Goal: Task Accomplishment & Management: Use online tool/utility

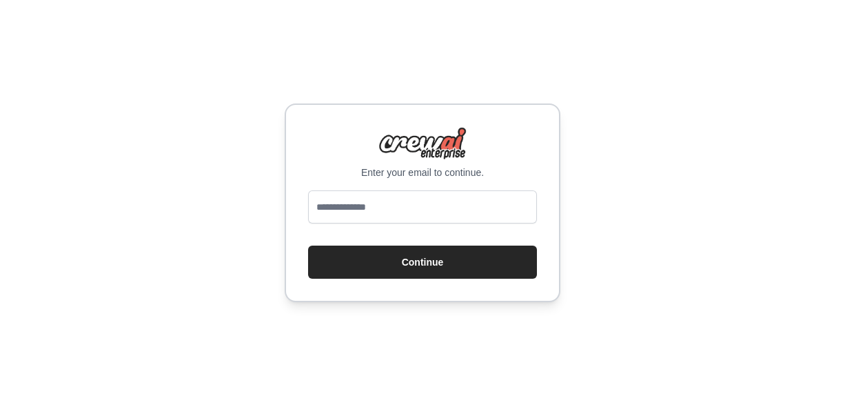
type input "**********"
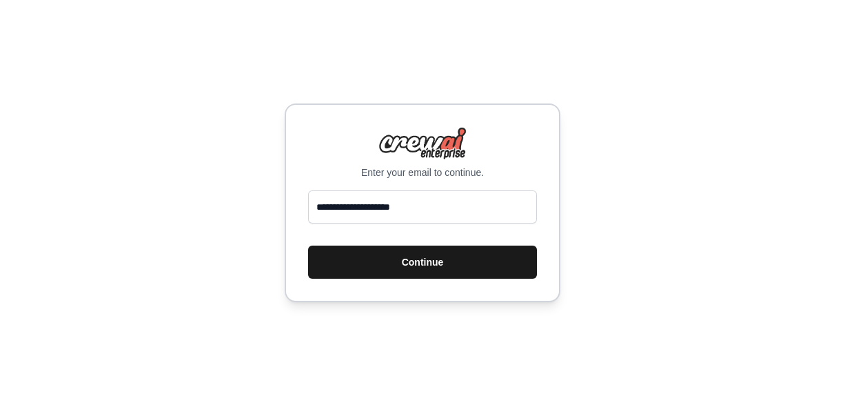
click at [412, 259] on button "Continue" at bounding box center [422, 261] width 229 height 33
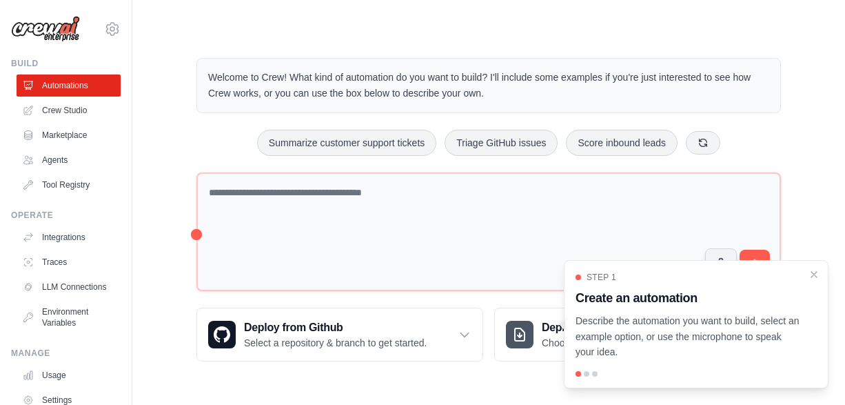
click at [730, 323] on p "Describe the automation you want to build, select an example option, or use the…" at bounding box center [688, 336] width 225 height 47
click at [814, 272] on icon "Close walkthrough" at bounding box center [814, 274] width 12 height 12
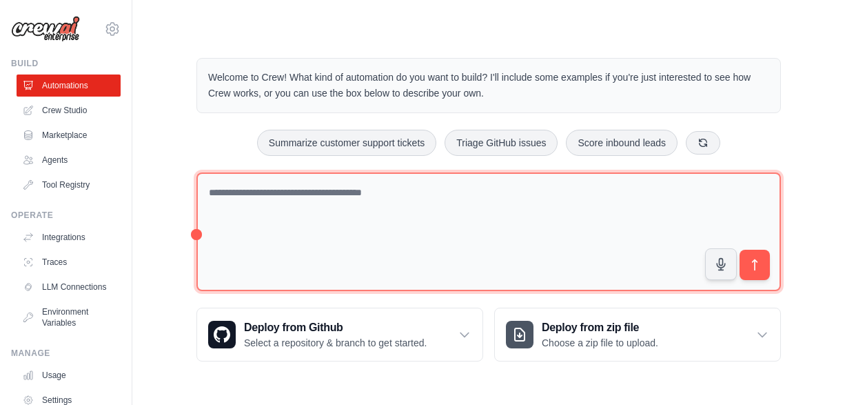
click at [377, 191] on textarea at bounding box center [488, 231] width 585 height 119
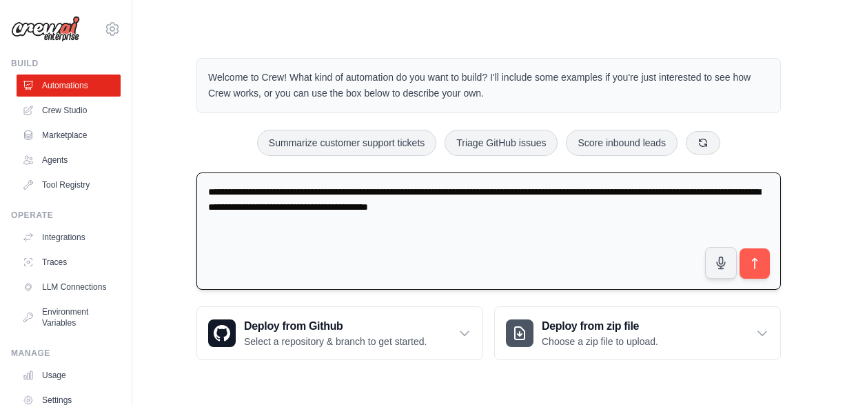
type textarea "**********"
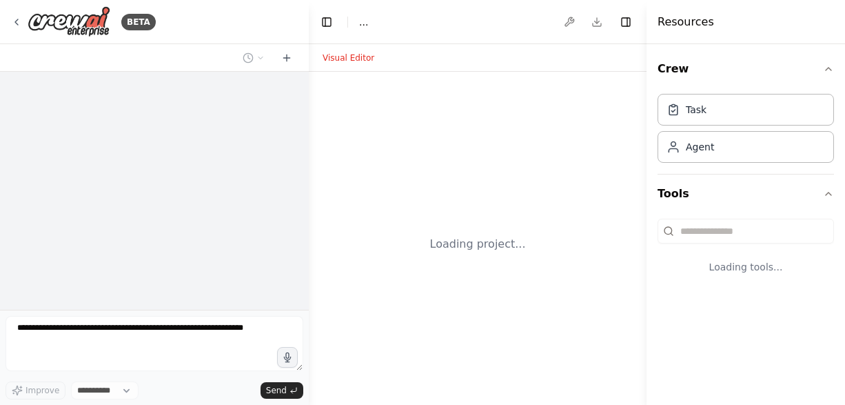
select select "****"
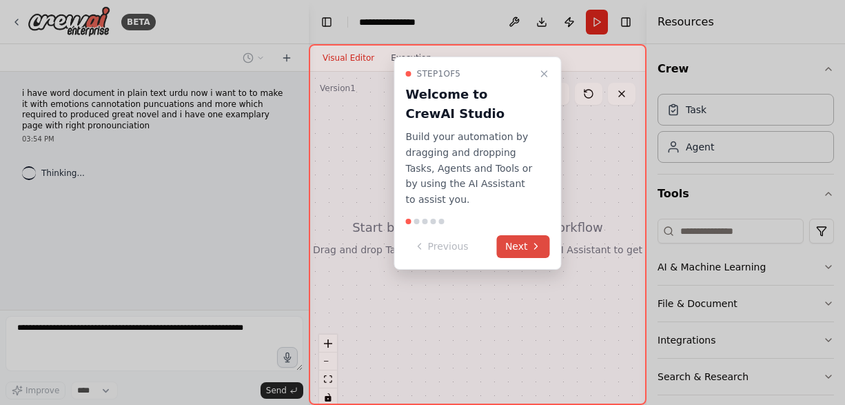
click at [517, 235] on button "Next" at bounding box center [523, 246] width 53 height 23
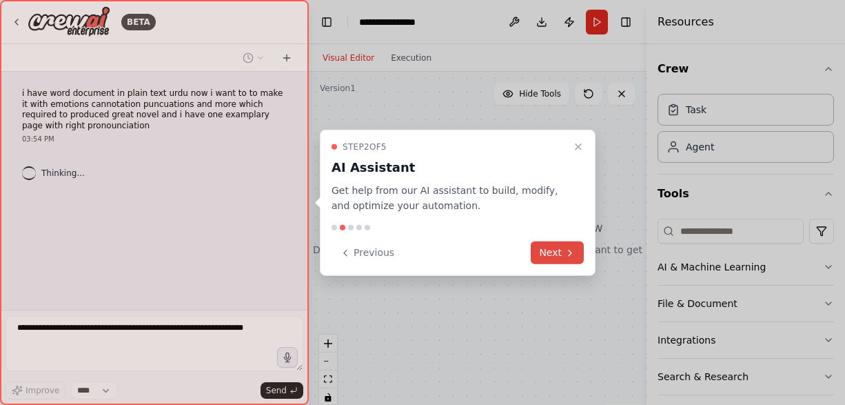
click at [544, 251] on button "Next" at bounding box center [557, 252] width 53 height 23
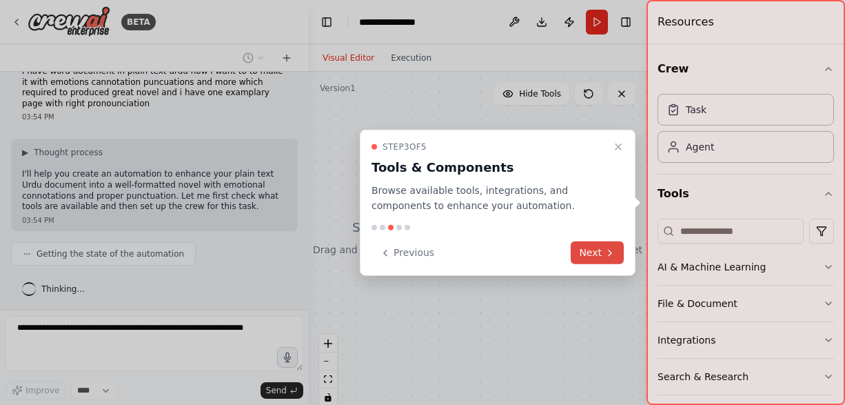
scroll to position [56, 0]
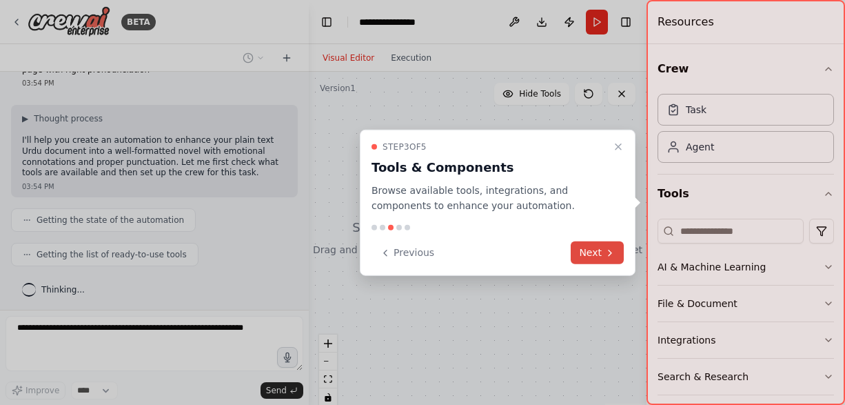
click at [588, 252] on button "Next" at bounding box center [597, 252] width 53 height 23
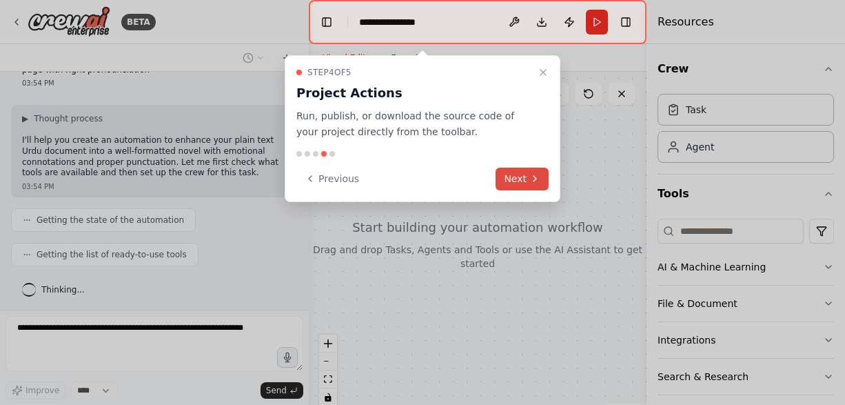
scroll to position [90, 0]
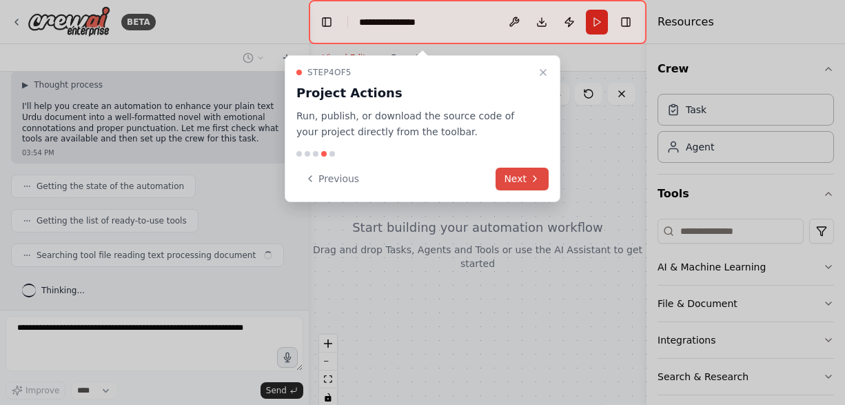
click at [533, 174] on icon at bounding box center [534, 178] width 11 height 11
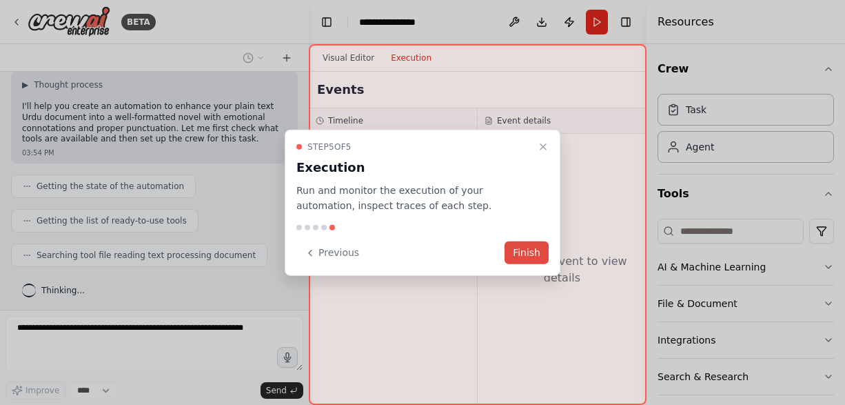
click at [545, 252] on button "Finish" at bounding box center [527, 252] width 44 height 23
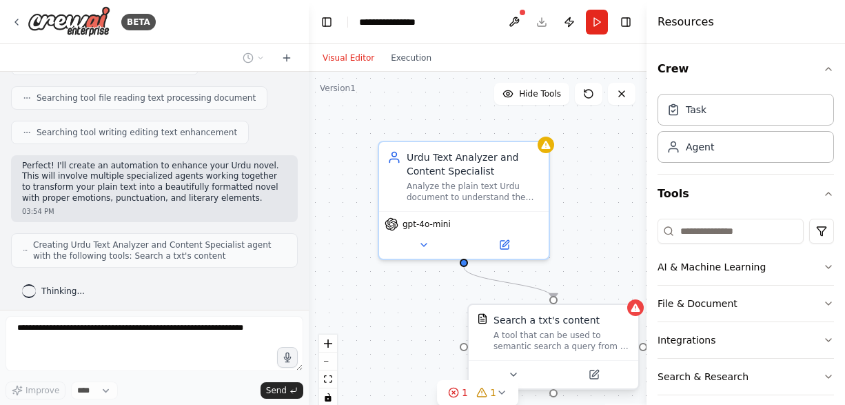
scroll to position [281, 0]
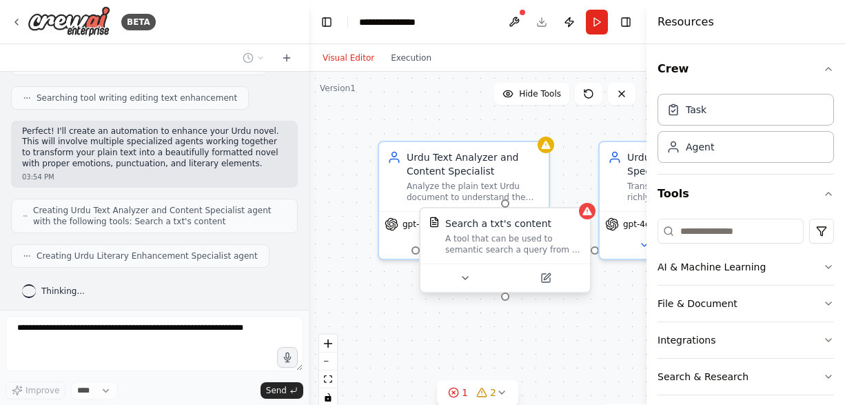
drag, startPoint x: 553, startPoint y: 349, endPoint x: 501, endPoint y: 252, distance: 109.5
click at [501, 252] on div "A tool that can be used to semantic search a query from a txt's content." at bounding box center [513, 244] width 137 height 22
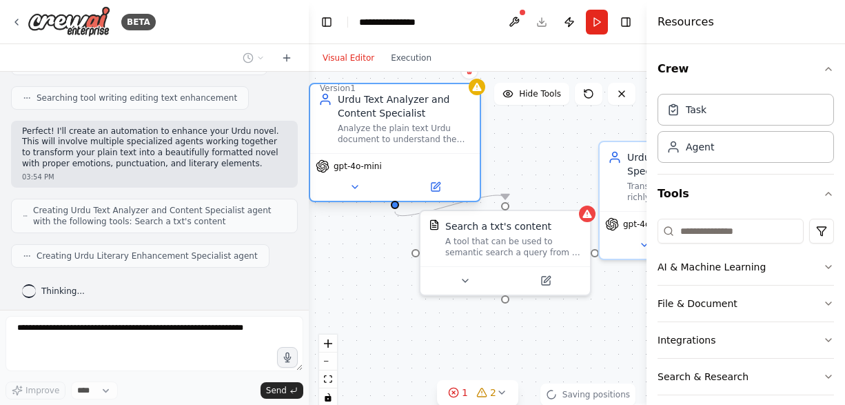
drag, startPoint x: 461, startPoint y: 180, endPoint x: 396, endPoint y: 120, distance: 88.8
click at [396, 120] on div "Urdu Text Analyzer and Content Specialist Analyze the plain text Urdu document …" at bounding box center [405, 118] width 134 height 52
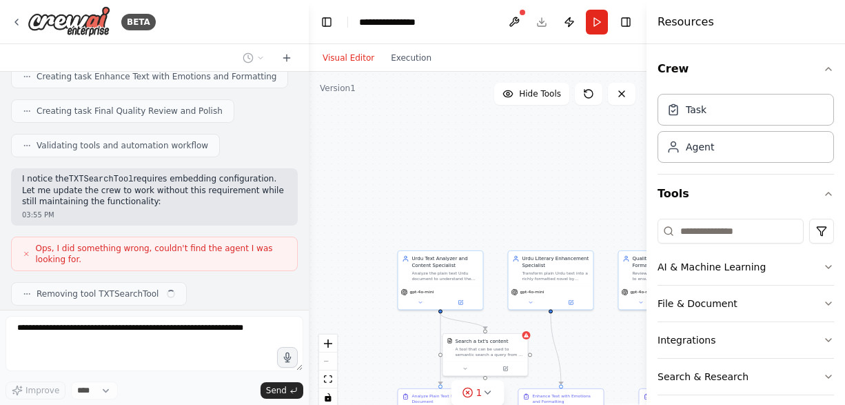
scroll to position [655, 0]
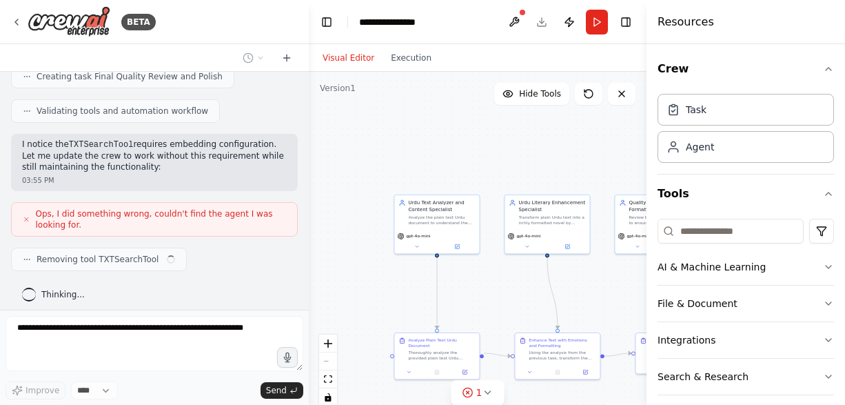
drag, startPoint x: 486, startPoint y: 137, endPoint x: 478, endPoint y: 70, distance: 66.6
click at [479, 73] on div ".deletable-edge-delete-btn { width: 20px; height: 20px; border: 0px solid #ffff…" at bounding box center [478, 244] width 338 height 345
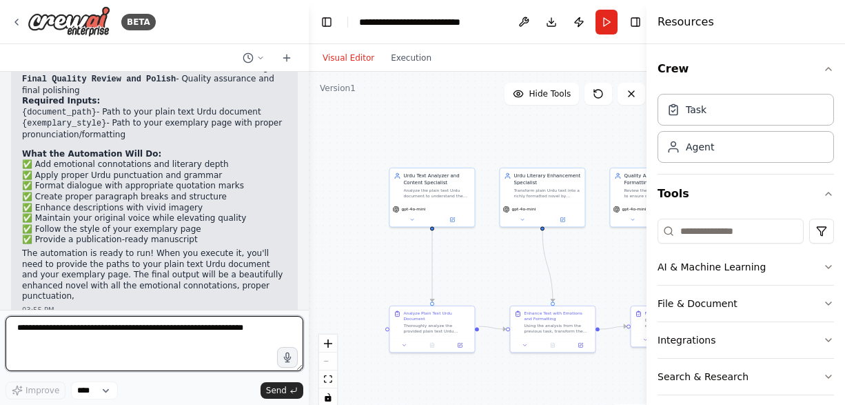
scroll to position [1121, 0]
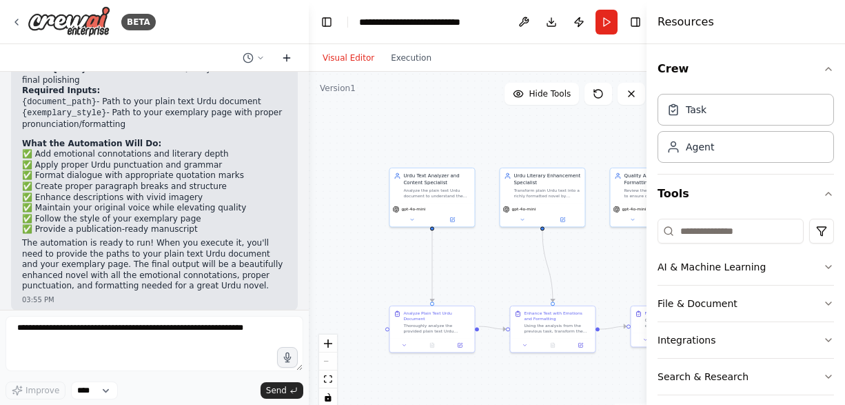
click at [283, 56] on icon at bounding box center [286, 57] width 11 height 11
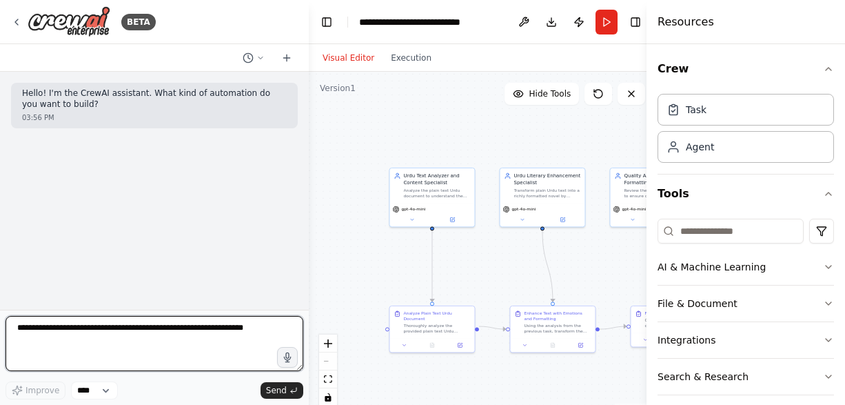
click at [111, 340] on textarea at bounding box center [155, 343] width 298 height 55
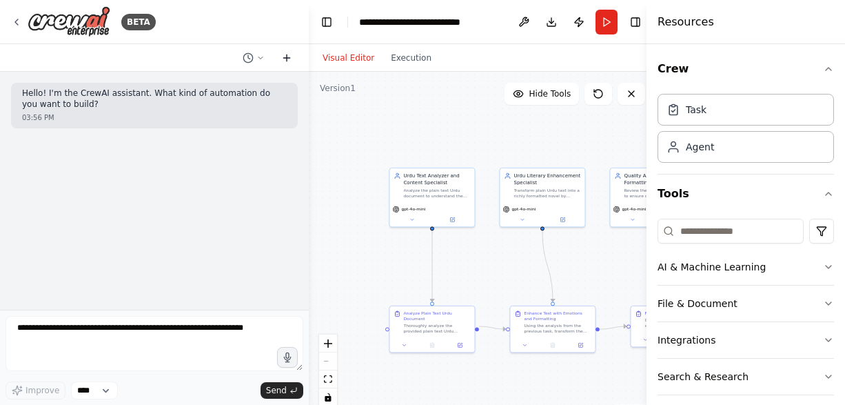
click at [287, 58] on icon at bounding box center [287, 57] width 0 height 6
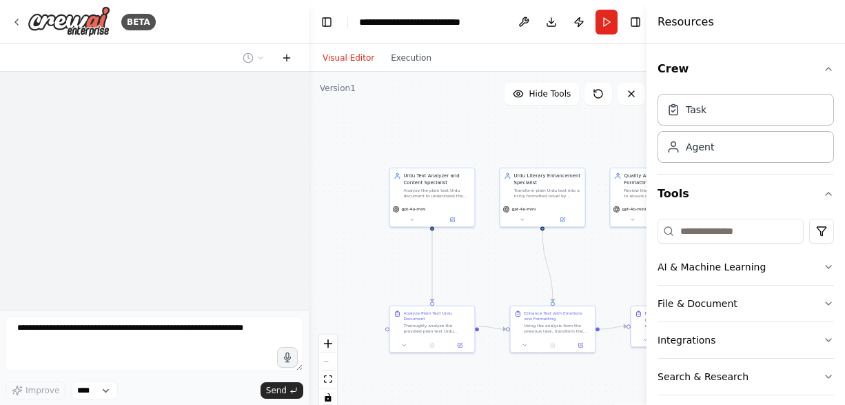
click at [287, 58] on icon at bounding box center [287, 57] width 0 height 6
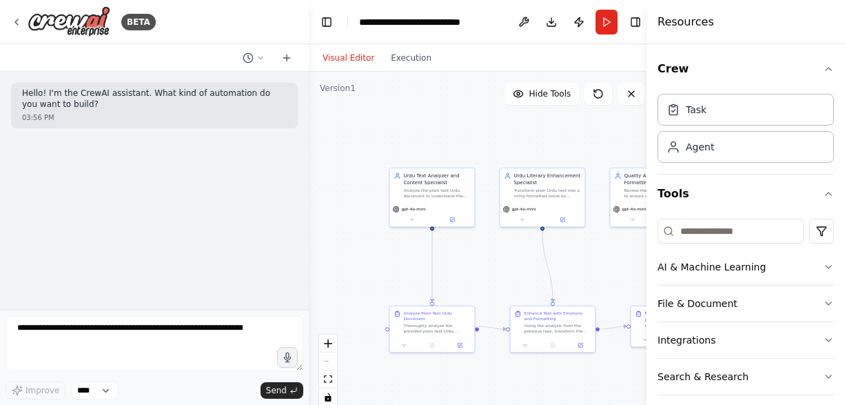
click at [218, 100] on p "Hello! I'm the CrewAI assistant. What kind of automation do you want to build?" at bounding box center [154, 98] width 265 height 21
click at [154, 90] on p "Hello! I'm the CrewAI assistant. What kind of automation do you want to build?" at bounding box center [154, 98] width 265 height 21
click at [30, 92] on p "Hello! I'm the CrewAI assistant. What kind of automation do you want to build?" at bounding box center [154, 98] width 265 height 21
click at [253, 59] on icon at bounding box center [248, 57] width 11 height 11
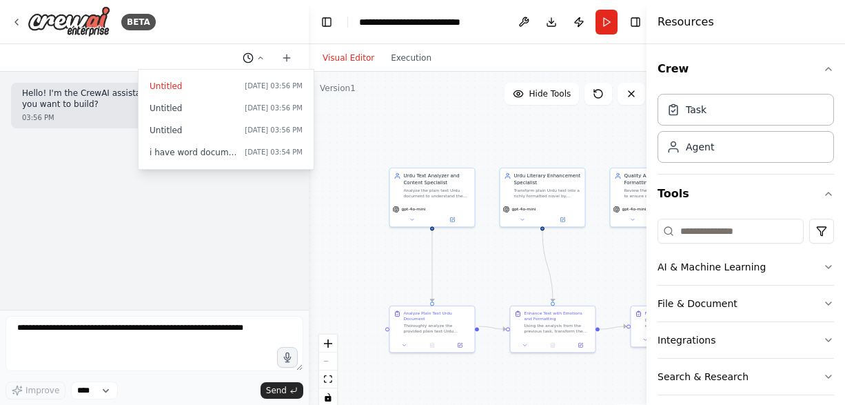
click at [253, 59] on div at bounding box center [154, 202] width 309 height 405
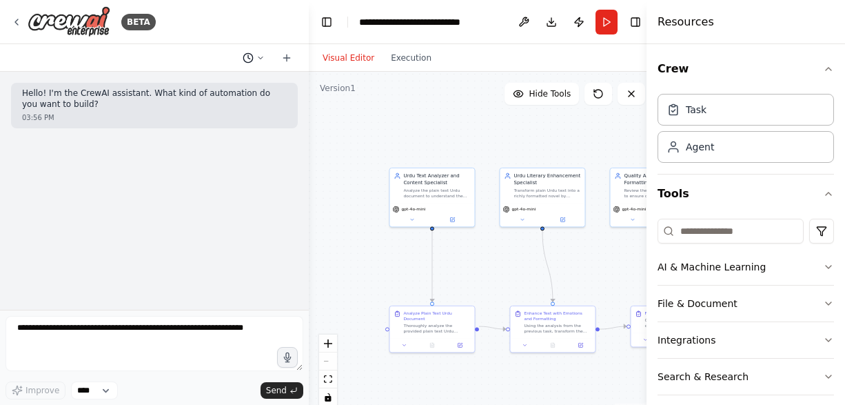
click at [252, 60] on circle at bounding box center [247, 57] width 9 height 9
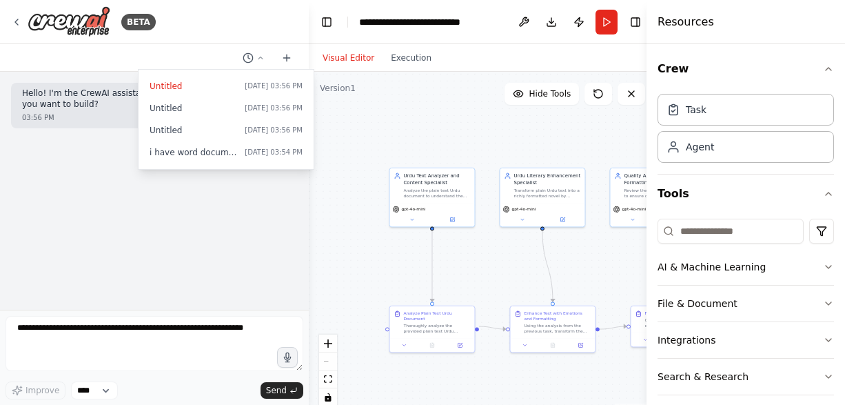
click at [190, 199] on div at bounding box center [154, 202] width 309 height 405
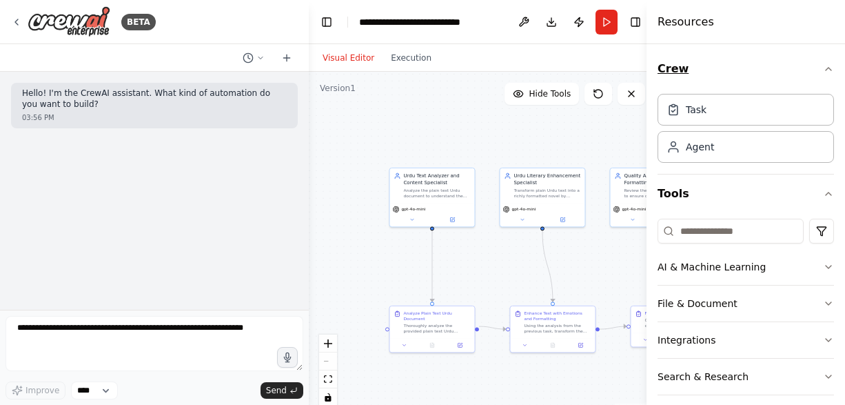
click at [823, 68] on icon "button" at bounding box center [828, 68] width 11 height 11
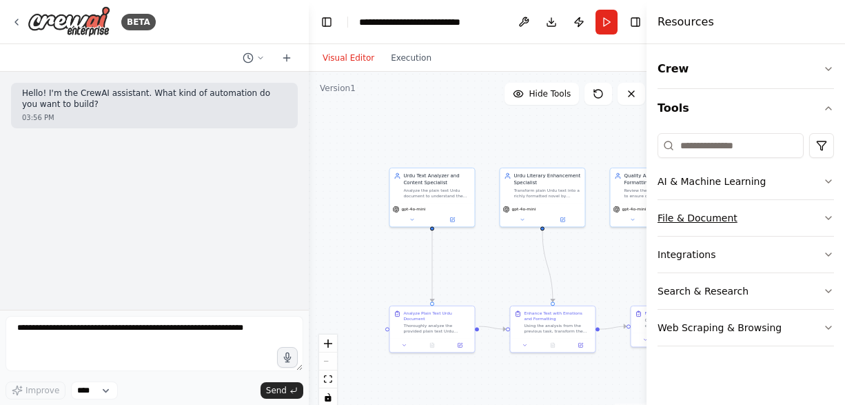
click at [727, 214] on button "File & Document" at bounding box center [746, 218] width 176 height 36
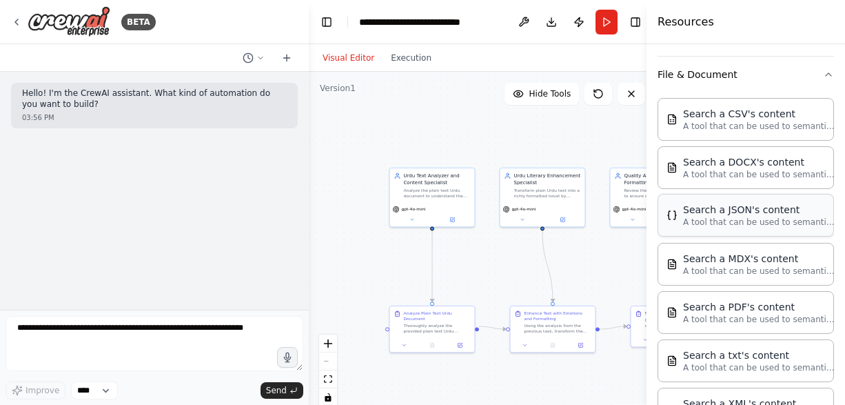
scroll to position [138, 0]
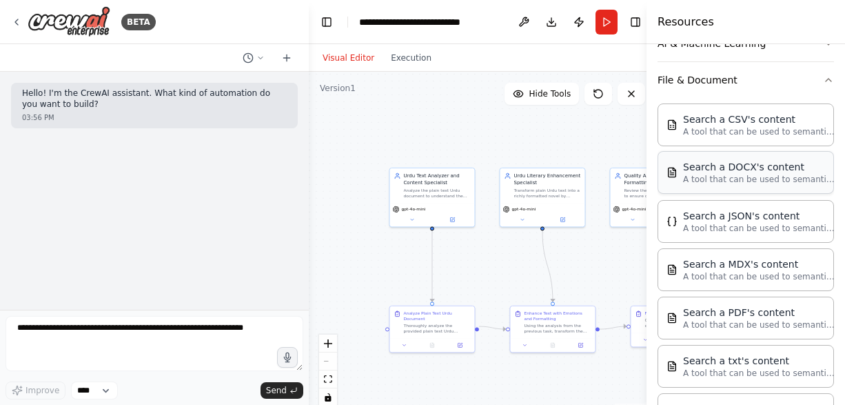
click at [734, 186] on div "Search a DOCX's content A tool that can be used to semantic search a query from…" at bounding box center [746, 172] width 176 height 43
click at [754, 182] on p "A tool that can be used to semantic search a query from a DOCX's content." at bounding box center [759, 179] width 152 height 11
click at [714, 182] on p "A tool that can be used to semantic search a query from a DOCX's content." at bounding box center [759, 179] width 152 height 11
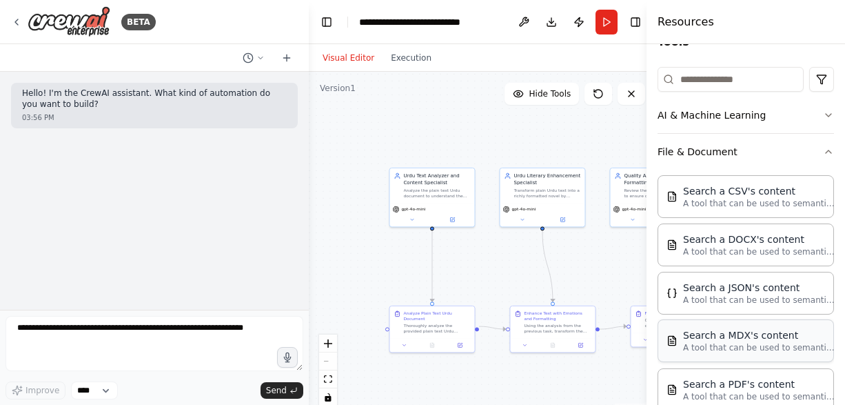
scroll to position [0, 0]
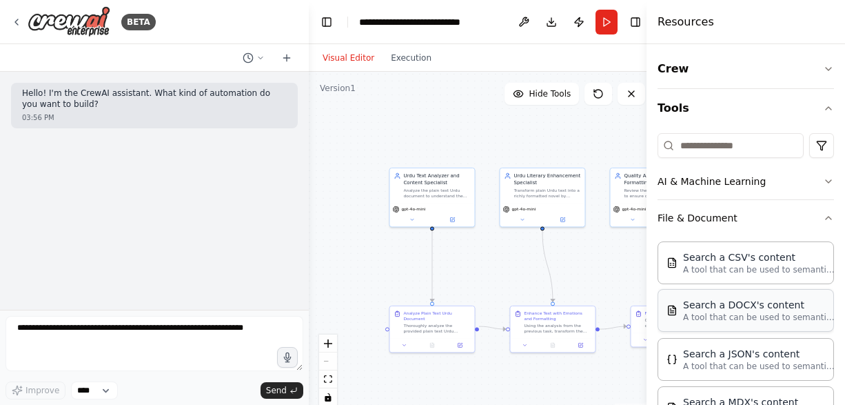
click at [738, 314] on p "A tool that can be used to semantic search a query from a DOCX's content." at bounding box center [759, 317] width 152 height 11
click at [737, 314] on p "A tool that can be used to semantic search a query from a DOCX's content." at bounding box center [759, 317] width 152 height 11
click at [77, 390] on select "****" at bounding box center [94, 390] width 47 height 18
click at [260, 58] on icon at bounding box center [261, 58] width 4 height 2
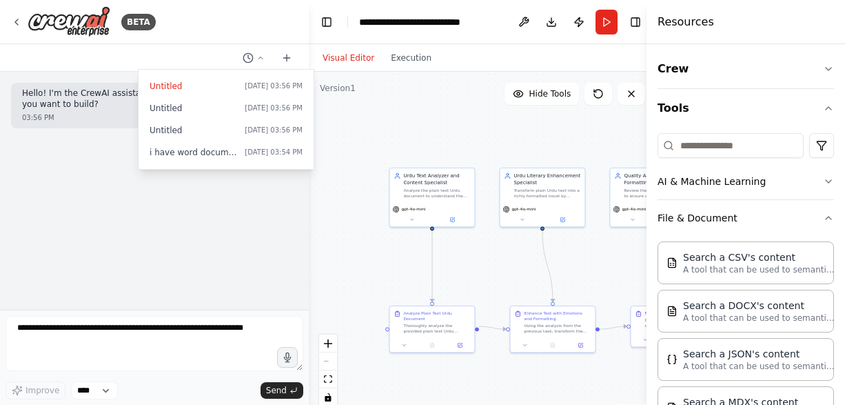
click at [260, 59] on div at bounding box center [154, 202] width 309 height 405
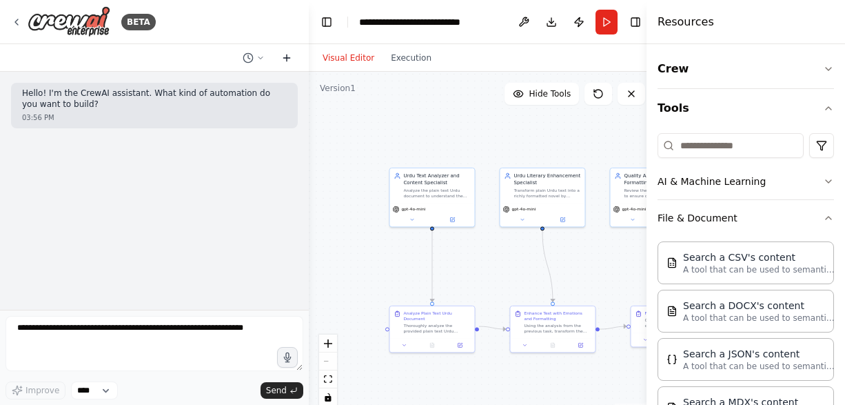
click at [288, 57] on icon at bounding box center [286, 57] width 11 height 11
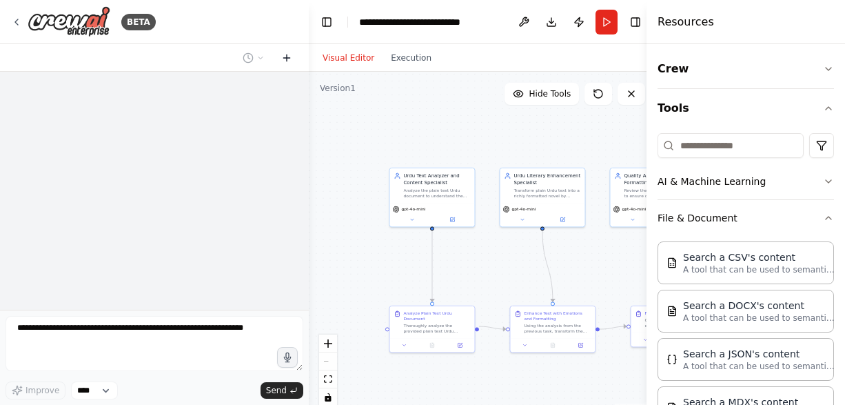
click at [289, 57] on icon at bounding box center [286, 57] width 11 height 11
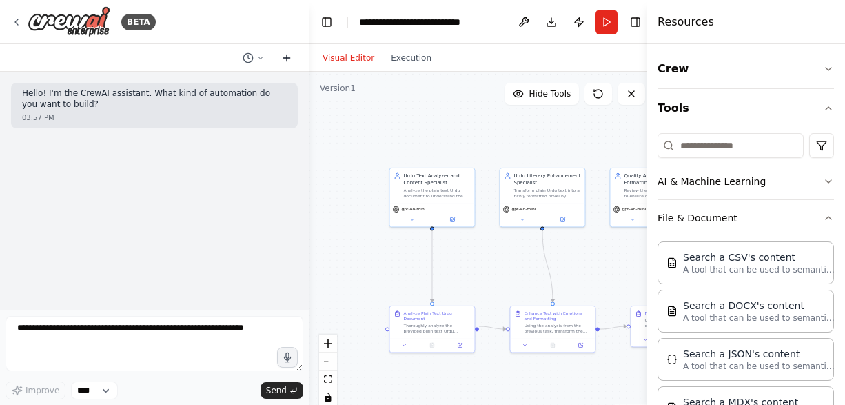
click at [289, 57] on icon at bounding box center [286, 57] width 11 height 11
click at [789, 76] on button "Crew" at bounding box center [746, 69] width 176 height 39
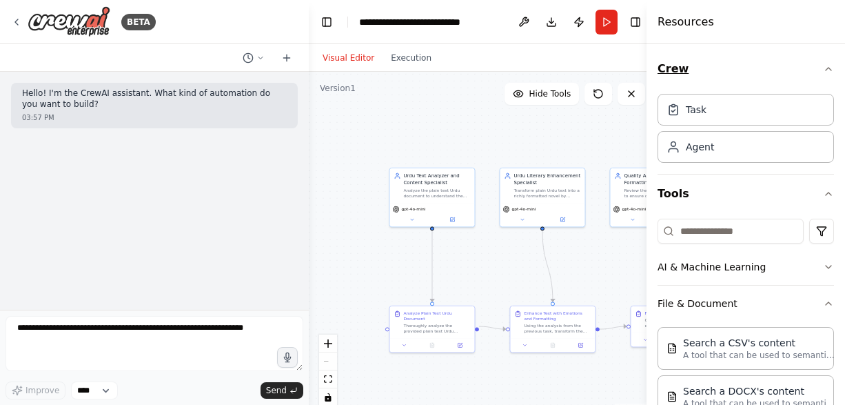
click at [789, 76] on button "Crew" at bounding box center [746, 69] width 176 height 39
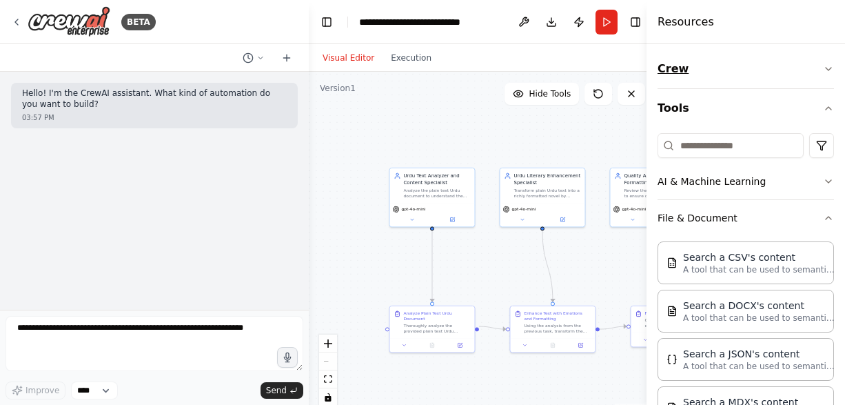
click at [789, 76] on button "Crew" at bounding box center [746, 69] width 176 height 39
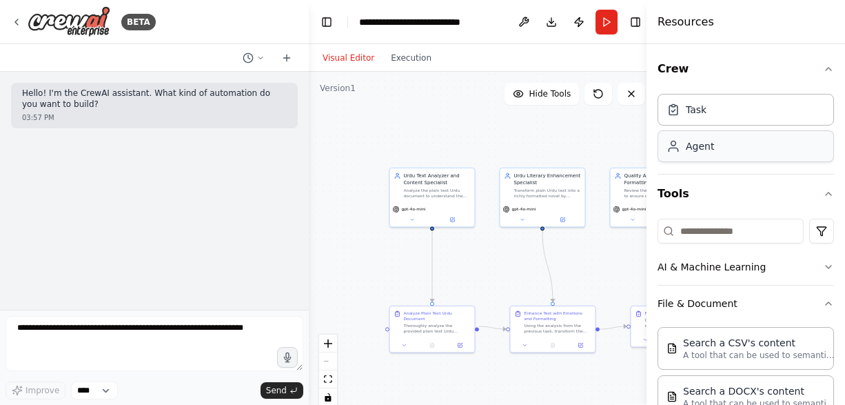
click at [716, 143] on div "Agent" at bounding box center [746, 146] width 176 height 32
click at [722, 149] on div "Agent" at bounding box center [746, 146] width 176 height 32
click at [723, 120] on div "Task" at bounding box center [746, 109] width 176 height 32
click at [725, 229] on input at bounding box center [731, 231] width 146 height 25
click at [823, 265] on icon "button" at bounding box center [828, 266] width 11 height 11
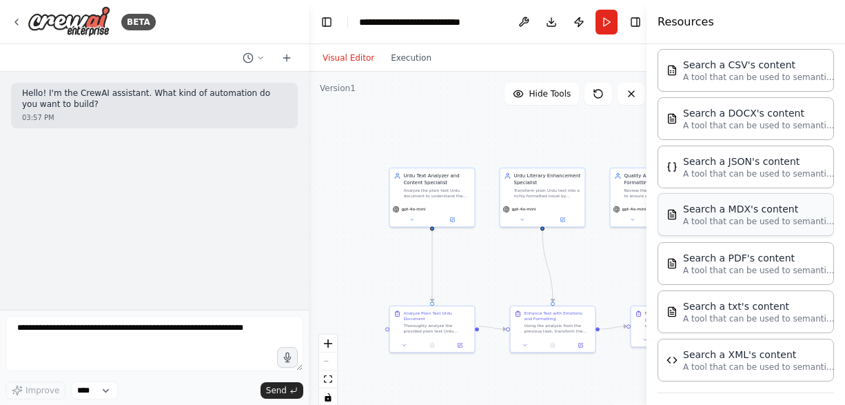
scroll to position [483, 0]
click at [765, 125] on p "A tool that can be used to semantic search a query from a DOCX's content." at bounding box center [759, 124] width 152 height 11
